Goal: Navigation & Orientation: Find specific page/section

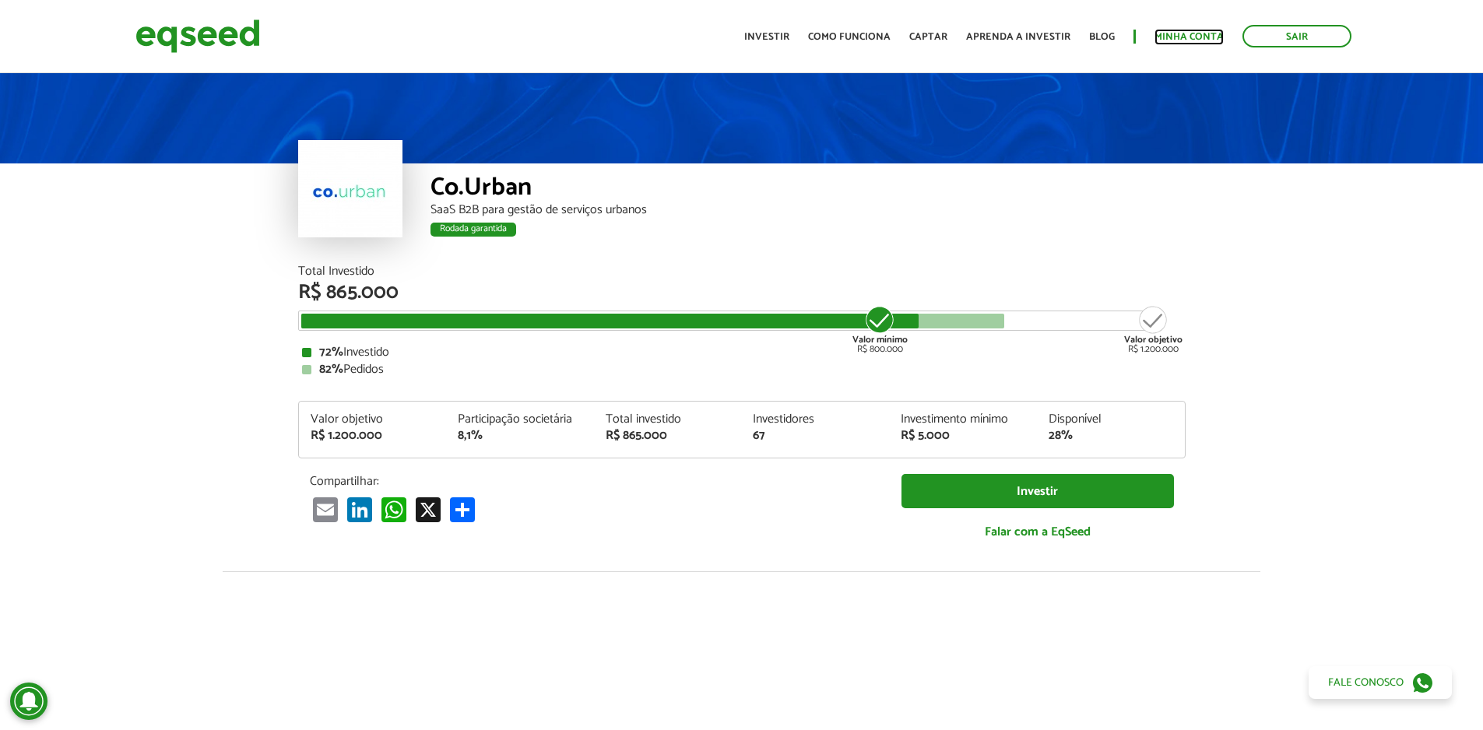
click at [1160, 37] on link "Minha conta" at bounding box center [1189, 37] width 69 height 10
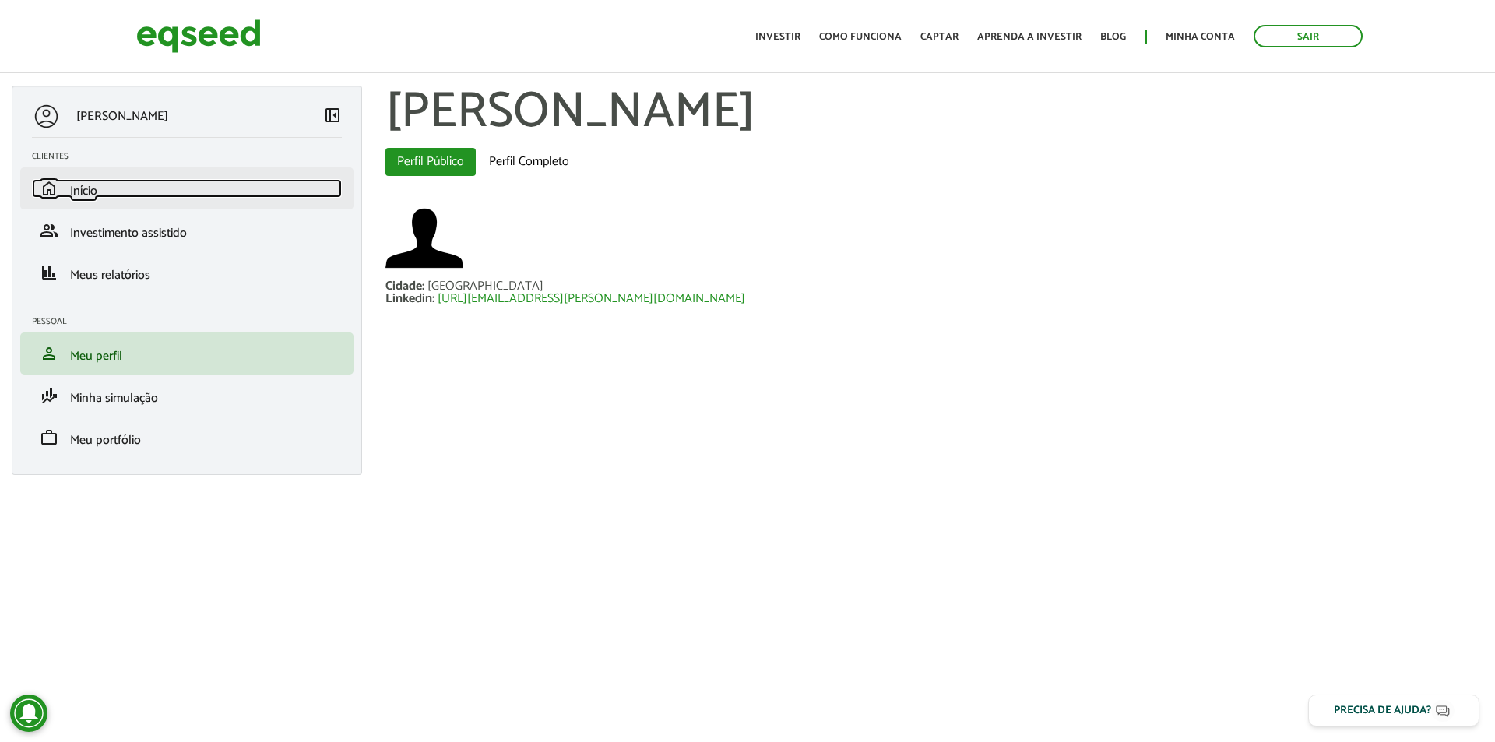
click at [202, 195] on link "home Início" at bounding box center [187, 188] width 310 height 19
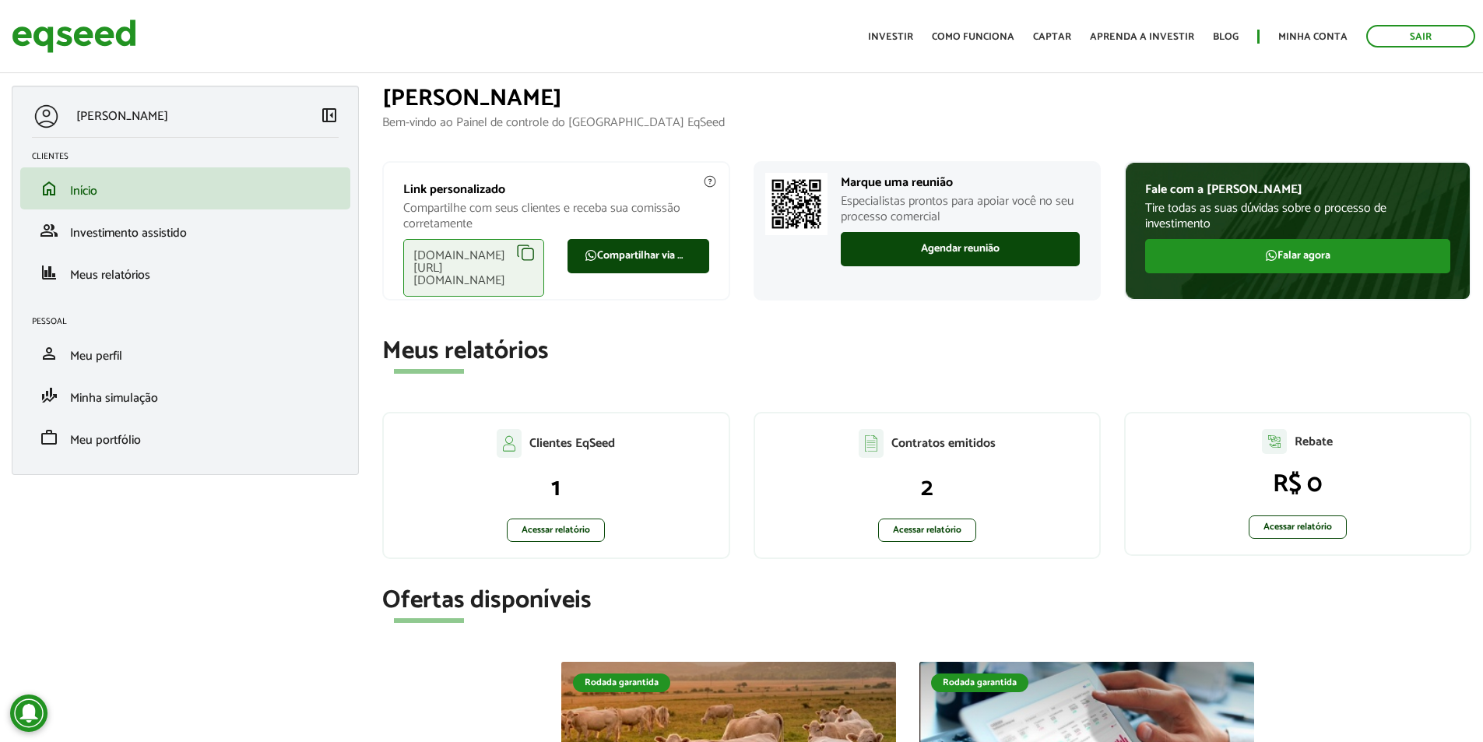
click at [524, 254] on div "eqseed.com/a/is/leonardo.avilafonseca" at bounding box center [473, 268] width 141 height 58
